Goal: Task Accomplishment & Management: Use online tool/utility

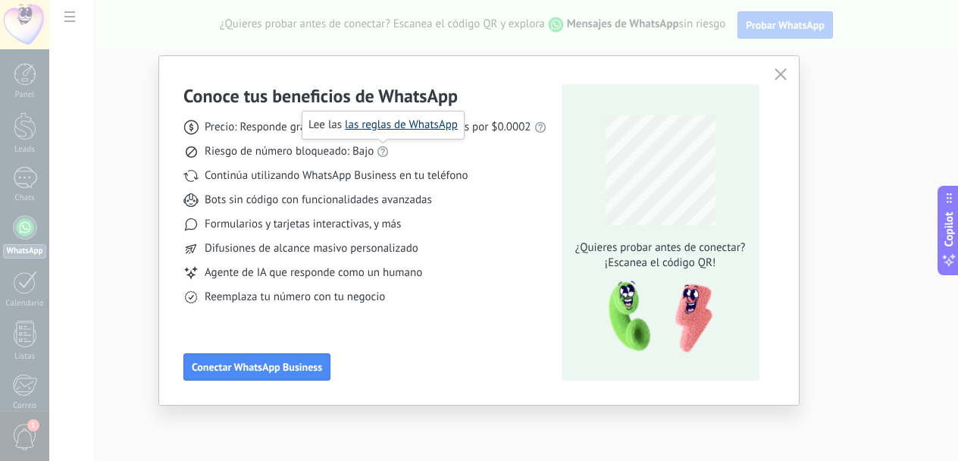
click at [386, 127] on link "las reglas de WhatsApp" at bounding box center [401, 124] width 113 height 14
click at [261, 365] on span "Conectar WhatsApp Business" at bounding box center [257, 366] width 130 height 11
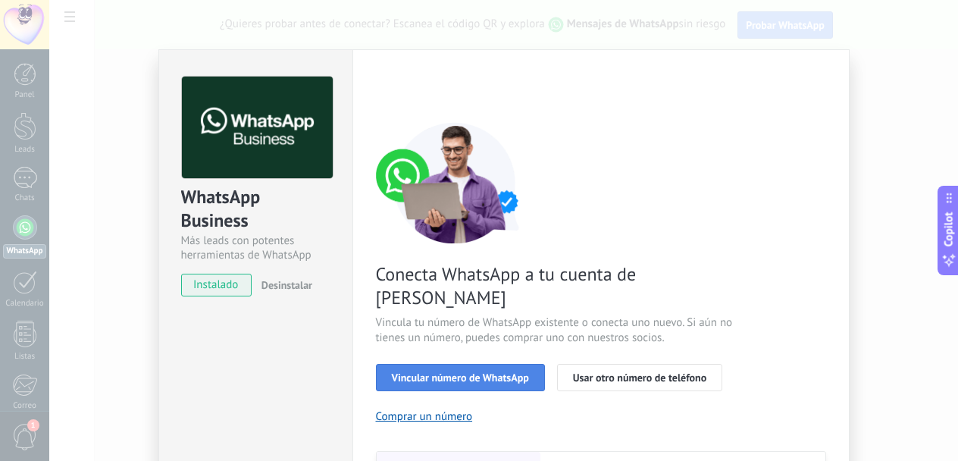
click at [467, 372] on span "Vincular número de WhatsApp" at bounding box center [460, 377] width 137 height 11
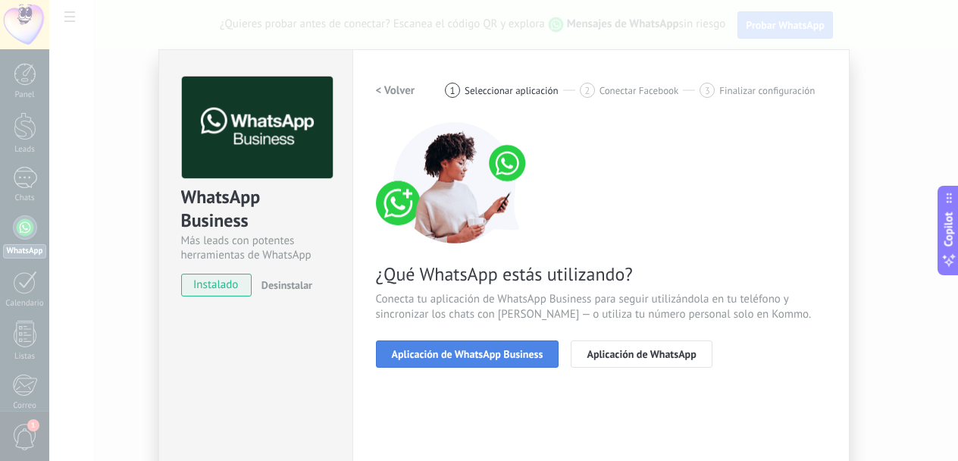
click at [517, 354] on span "Aplicación de WhatsApp Business" at bounding box center [468, 354] width 152 height 11
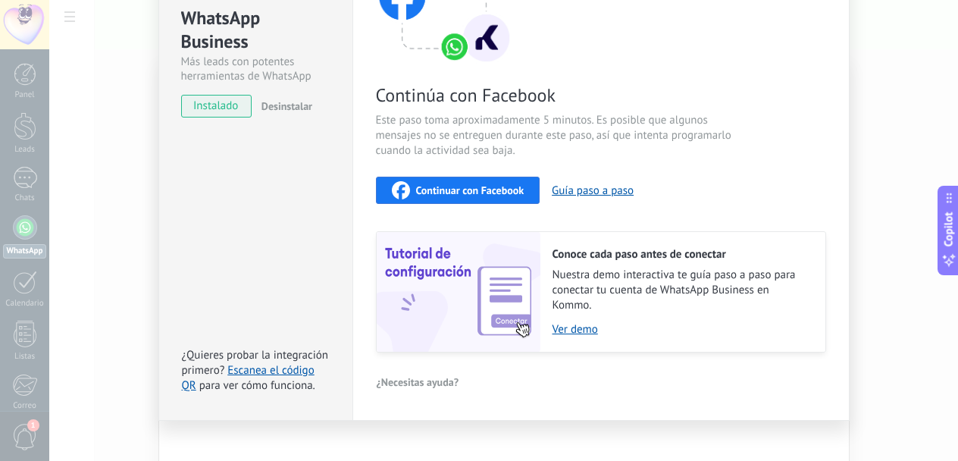
scroll to position [195, 0]
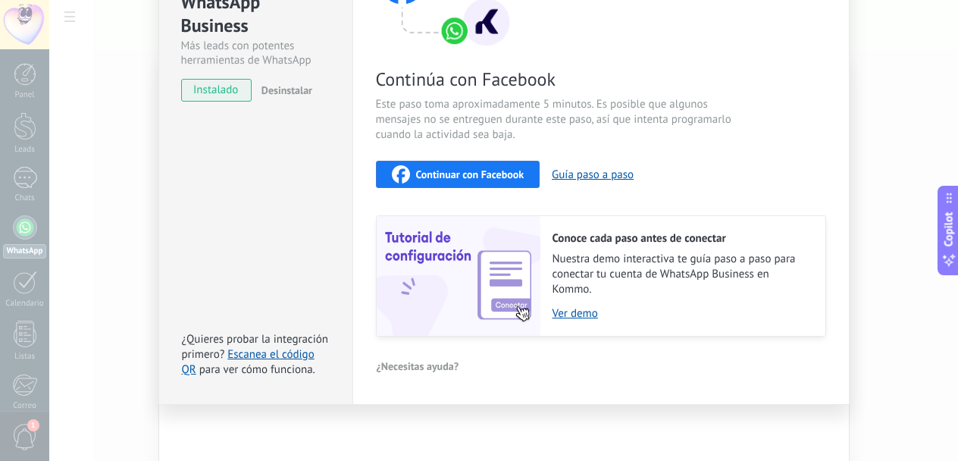
click at [204, 87] on span "instalado" at bounding box center [216, 90] width 69 height 23
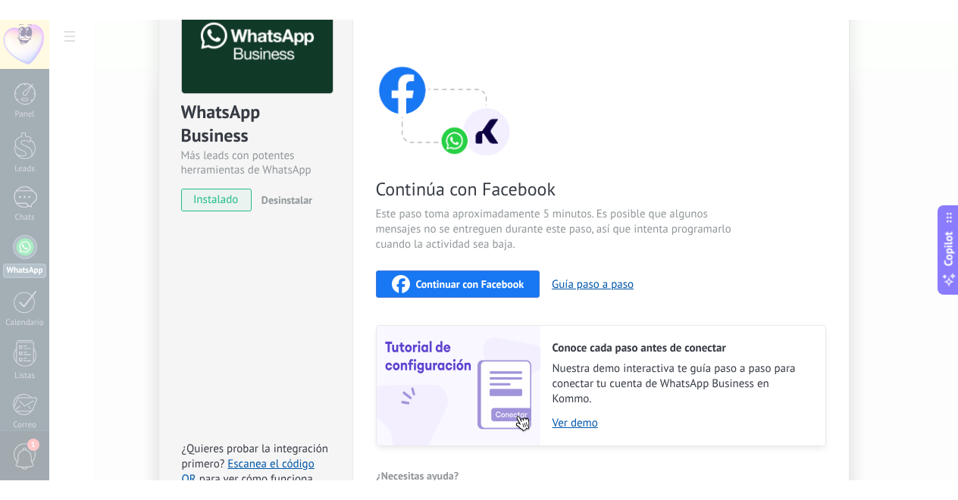
scroll to position [124, 0]
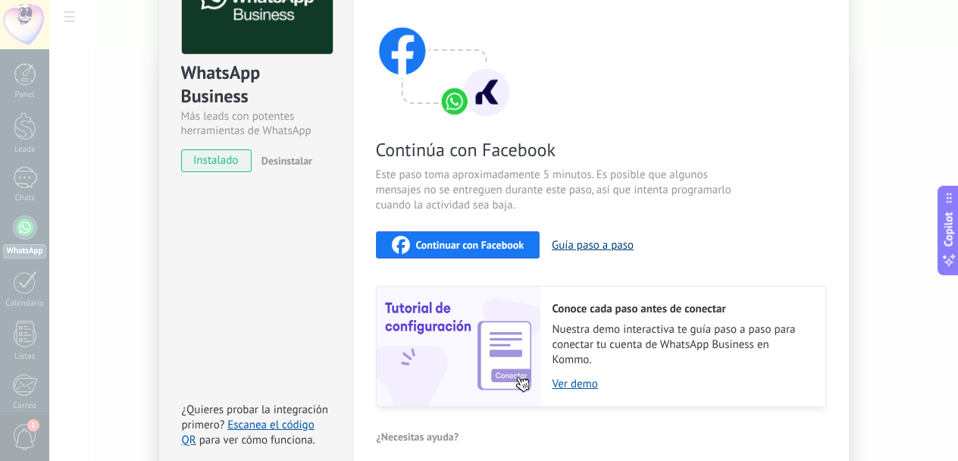
click at [592, 244] on button "Guía paso a paso" at bounding box center [593, 245] width 82 height 14
